Goal: Check status: Check status

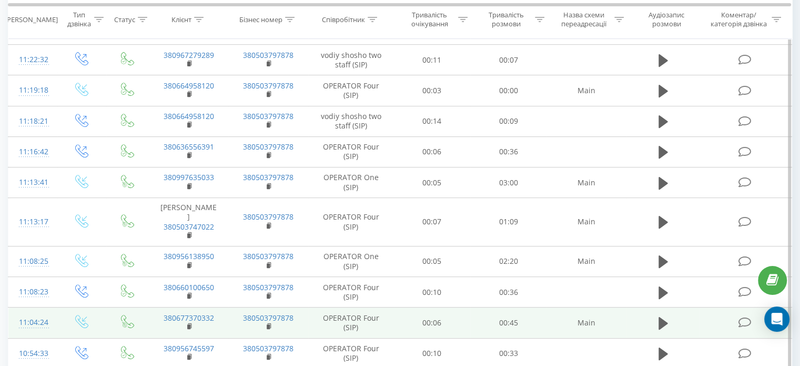
scroll to position [407, 0]
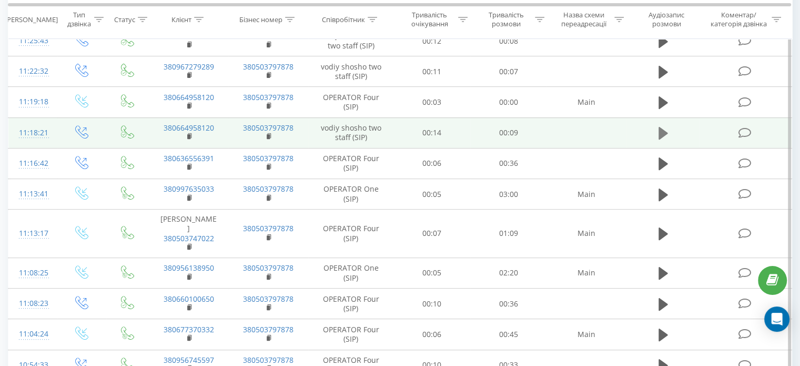
click at [663, 133] on icon at bounding box center [663, 133] width 9 height 13
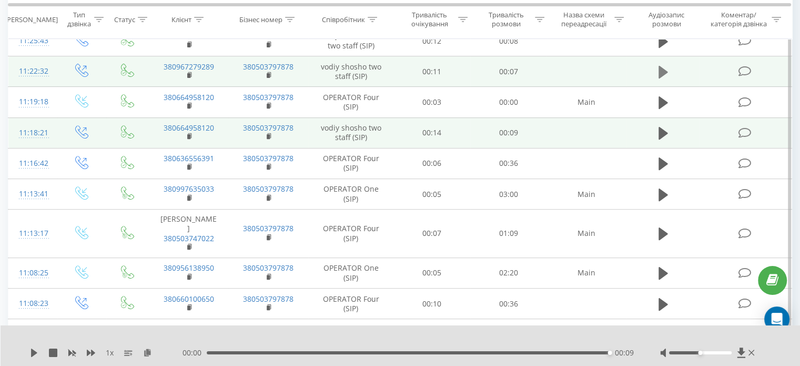
click at [667, 68] on icon at bounding box center [663, 72] width 9 height 15
click at [666, 132] on icon at bounding box center [663, 133] width 9 height 13
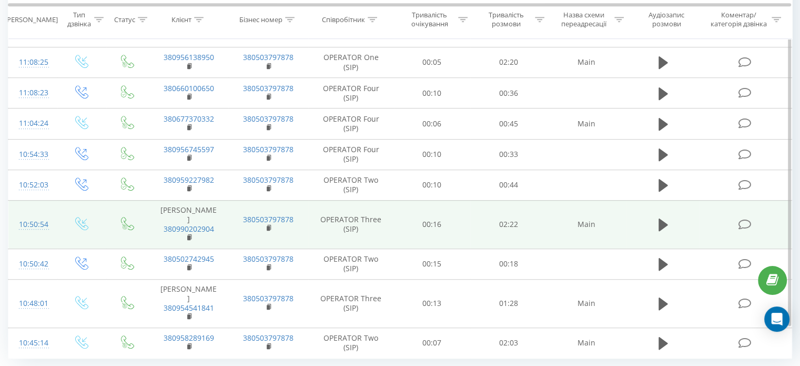
scroll to position [658, 0]
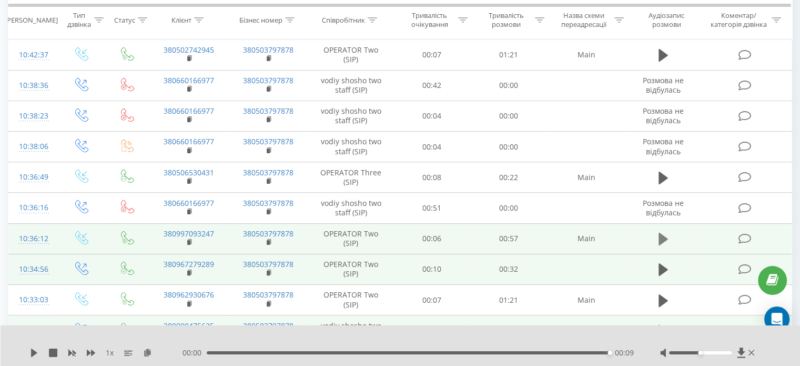
scroll to position [280, 0]
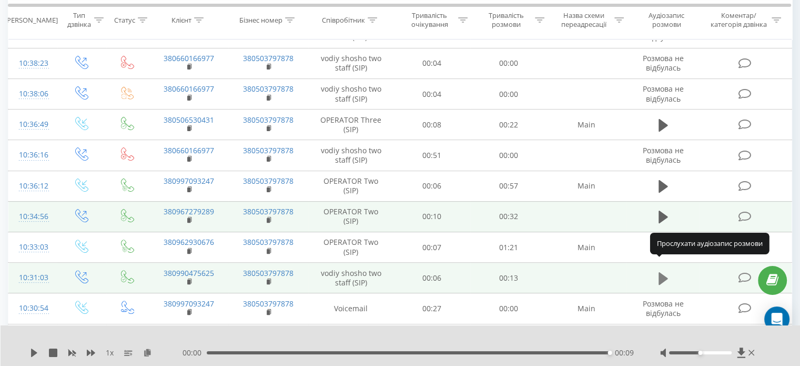
click at [659, 272] on icon at bounding box center [663, 278] width 9 height 13
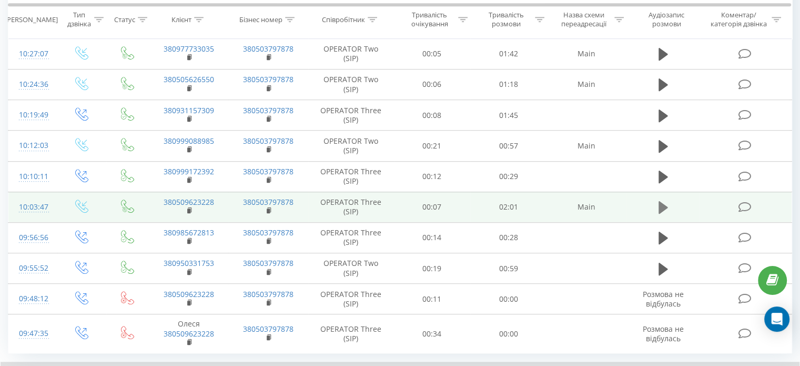
scroll to position [648, 0]
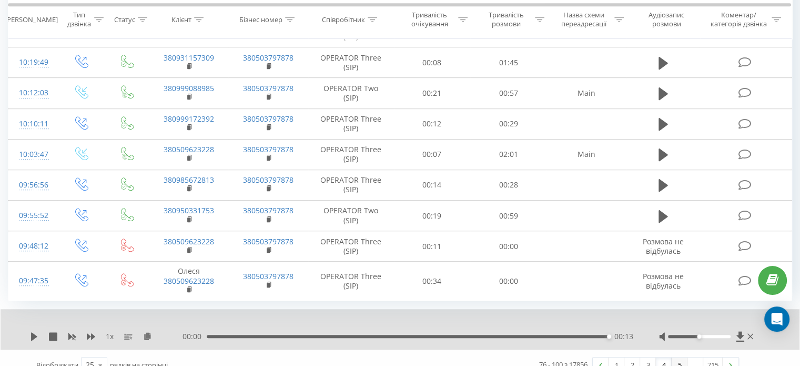
click at [678, 357] on link "5" at bounding box center [680, 364] width 16 height 15
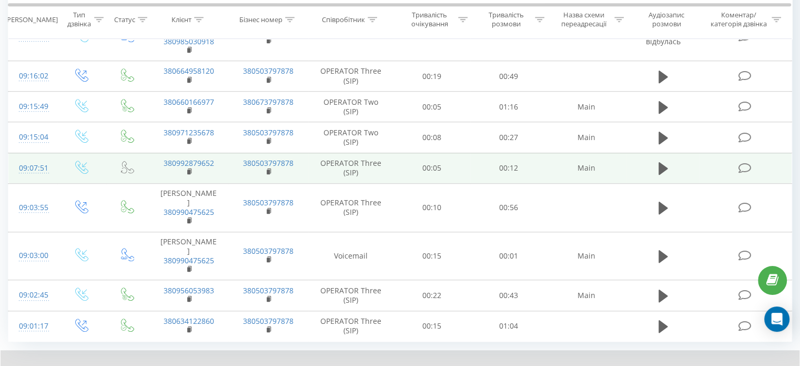
scroll to position [674, 0]
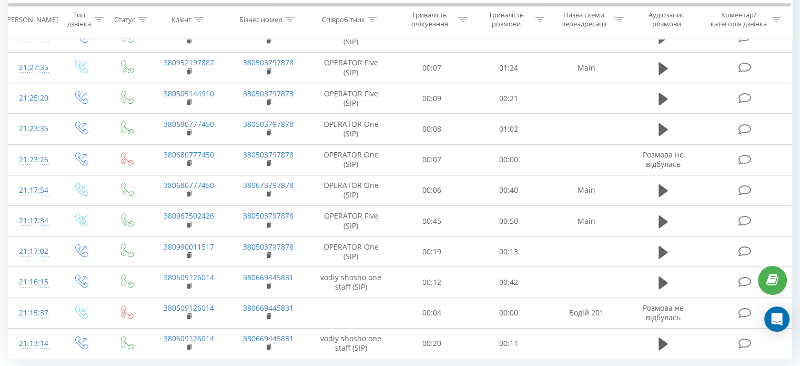
scroll to position [679, 0]
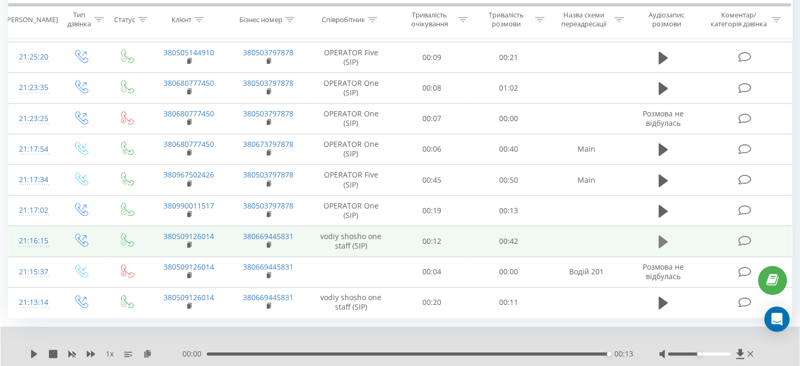
click at [662, 235] on icon at bounding box center [663, 241] width 9 height 13
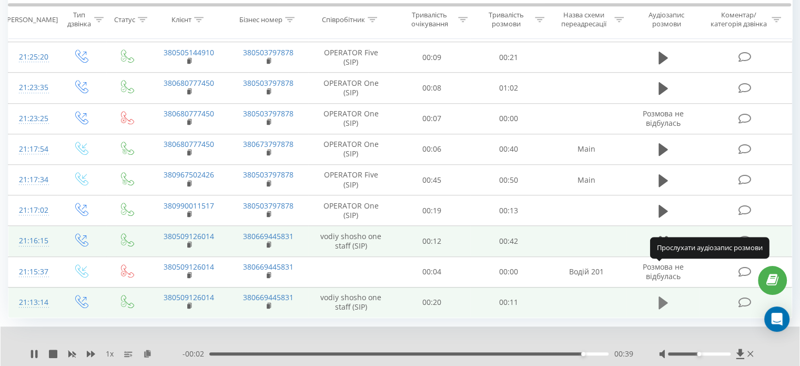
click at [661, 296] on icon at bounding box center [663, 302] width 9 height 13
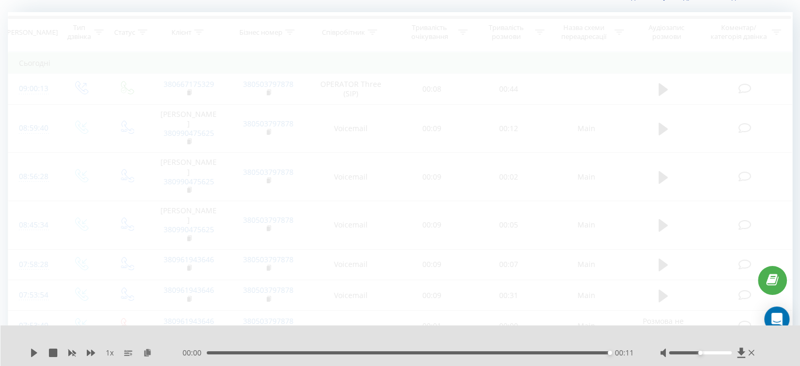
scroll to position [69, 0]
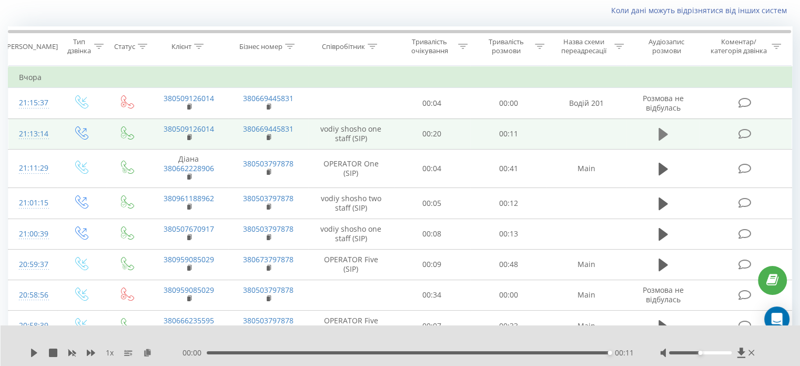
click at [663, 135] on icon at bounding box center [663, 134] width 9 height 13
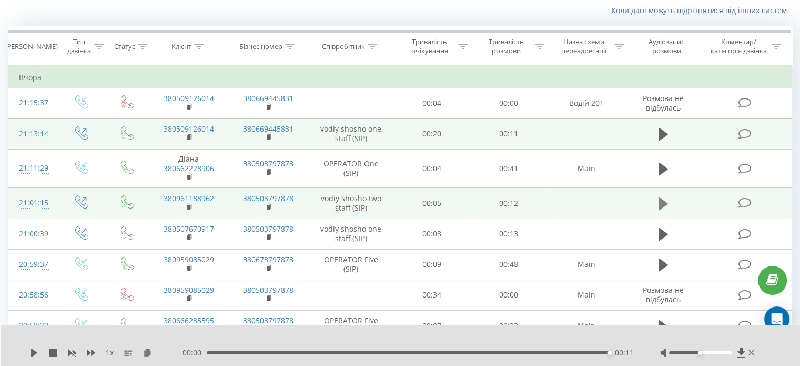
click at [667, 202] on icon at bounding box center [663, 203] width 9 height 13
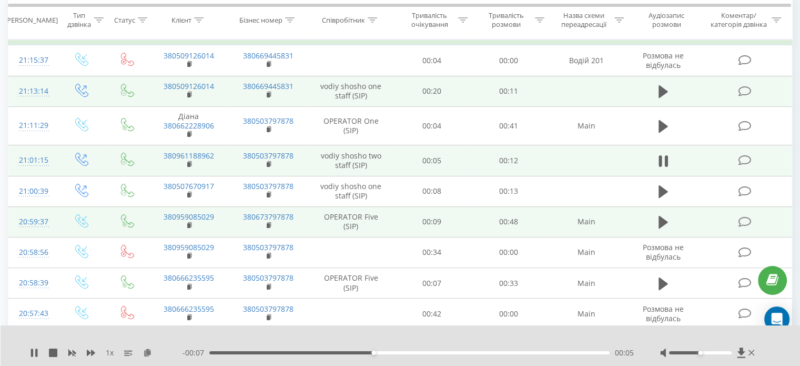
scroll to position [227, 0]
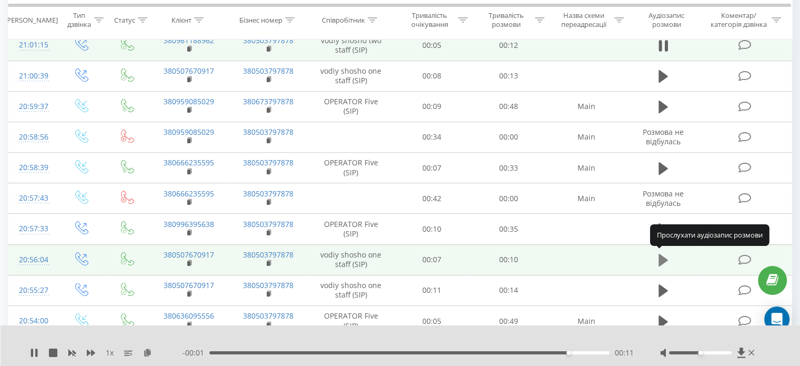
click at [662, 259] on icon at bounding box center [663, 260] width 9 height 13
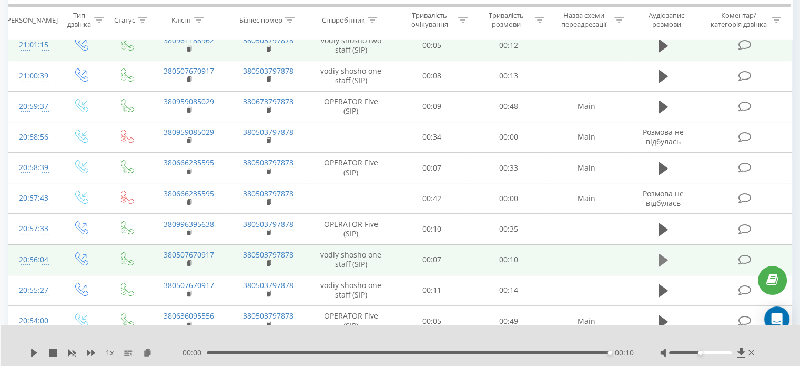
click at [663, 257] on icon at bounding box center [663, 260] width 9 height 13
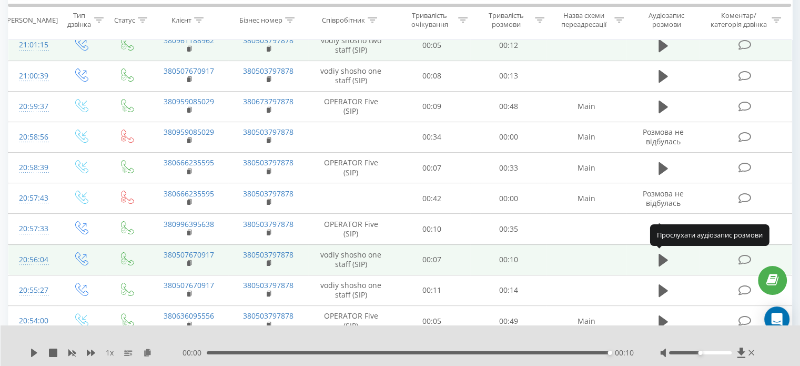
click at [663, 257] on icon at bounding box center [663, 260] width 9 height 13
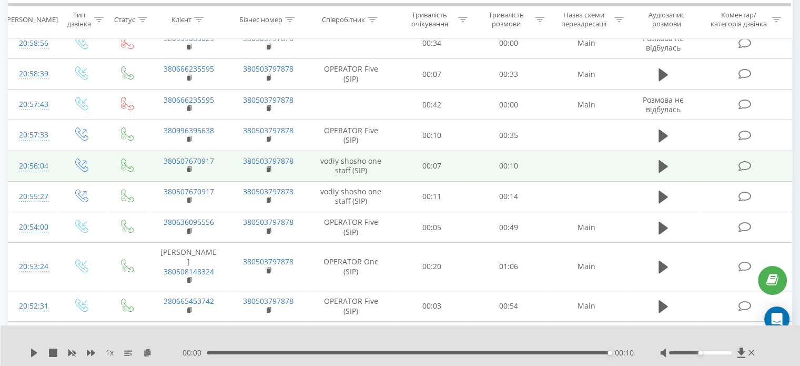
scroll to position [333, 0]
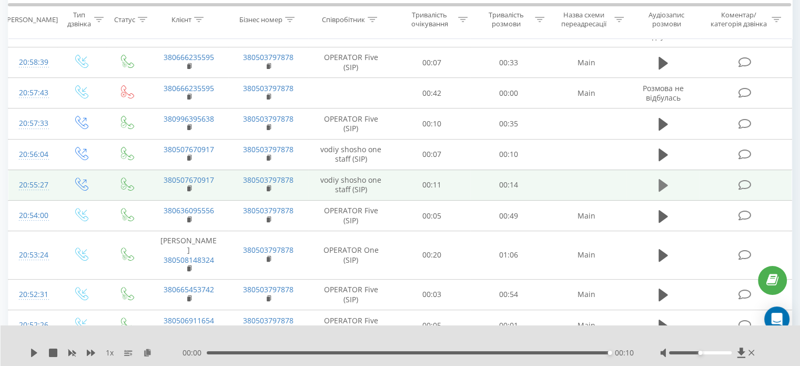
click at [659, 182] on icon at bounding box center [663, 185] width 9 height 13
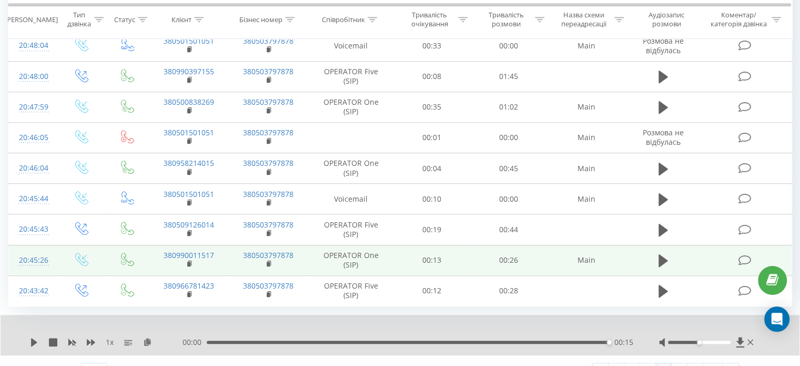
scroll to position [650, 0]
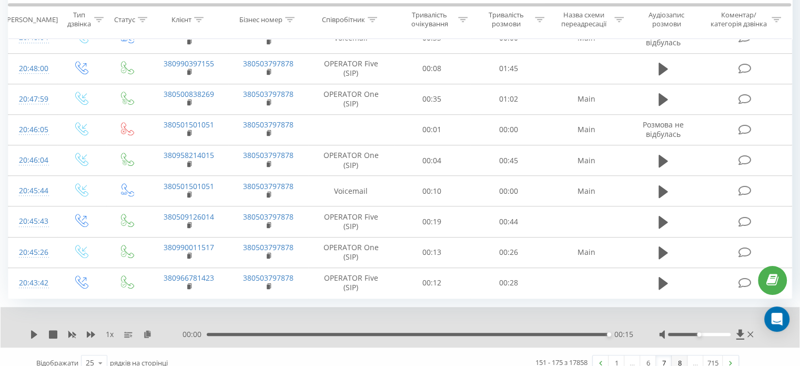
click at [679, 355] on link "8" at bounding box center [680, 362] width 16 height 15
